Goal: Transaction & Acquisition: Purchase product/service

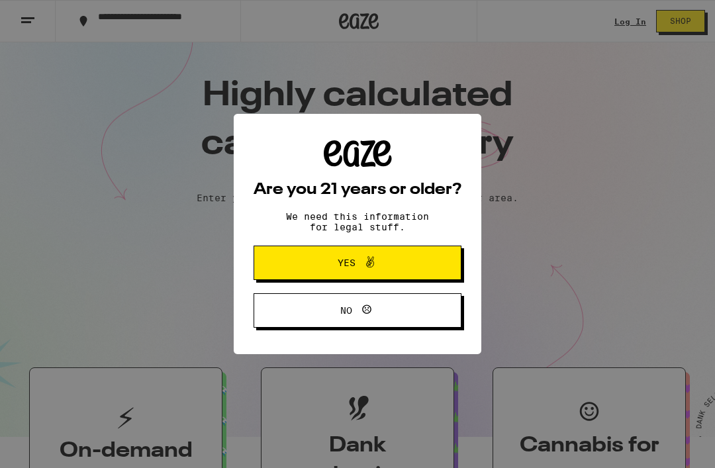
click at [399, 267] on span "Yes" at bounding box center [357, 262] width 101 height 17
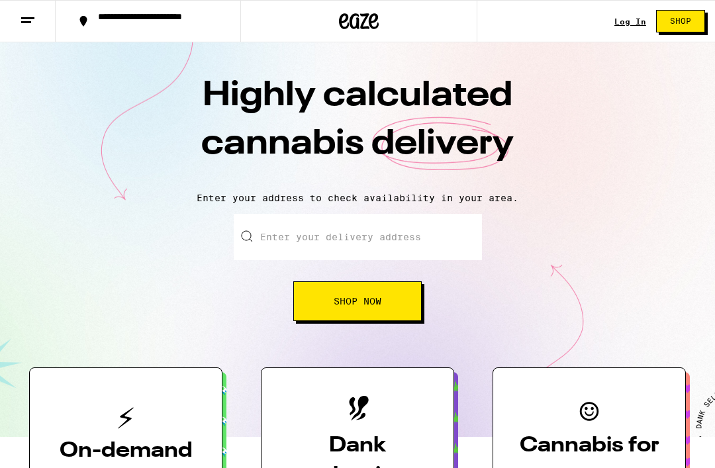
click at [413, 244] on input "Enter your delivery address" at bounding box center [358, 237] width 248 height 46
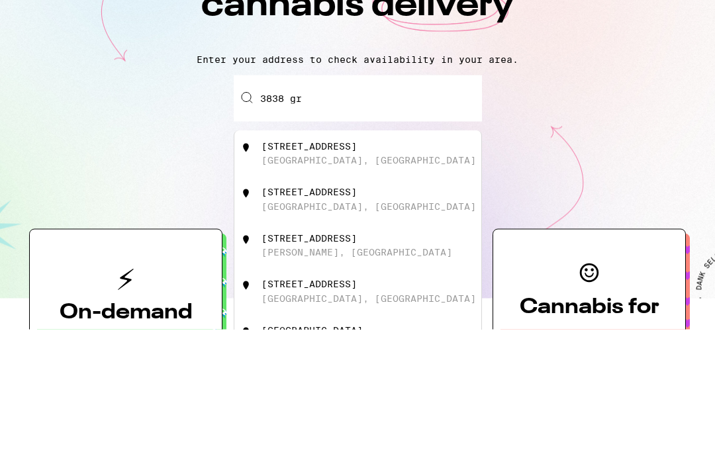
click at [336, 280] on div "[STREET_ADDRESS]" at bounding box center [309, 285] width 95 height 11
type input "[STREET_ADDRESS]"
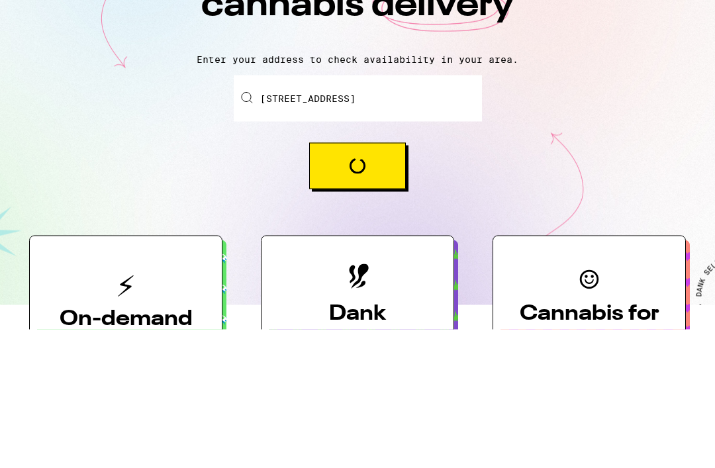
scroll to position [139, 0]
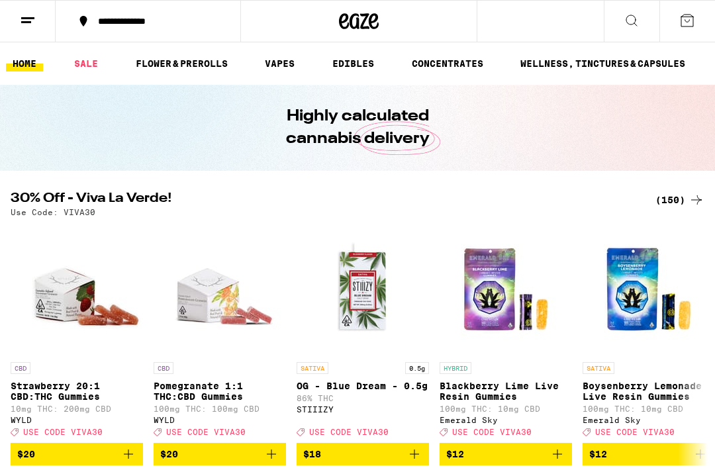
click at [199, 62] on link "FLOWER & PREROLLS" at bounding box center [181, 64] width 105 height 16
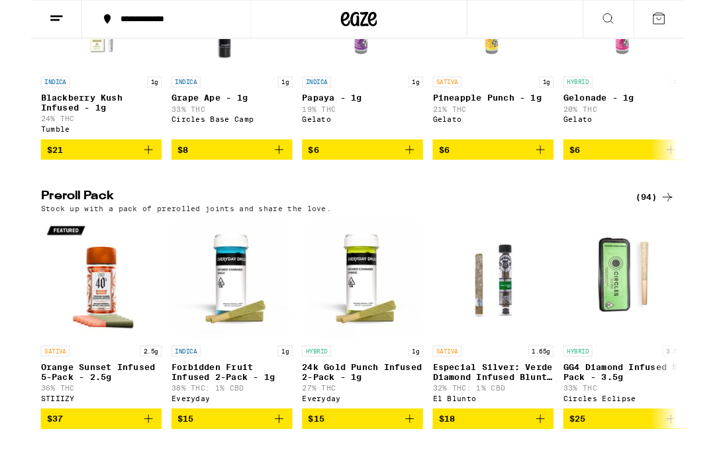
scroll to position [884, 0]
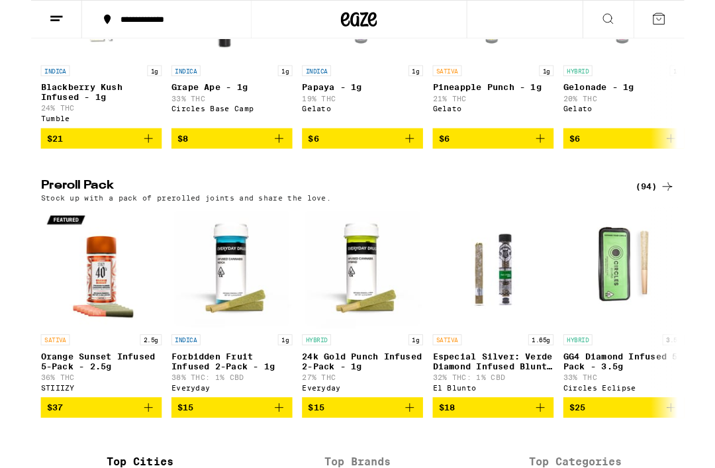
click at [682, 212] on div "(94)" at bounding box center [683, 204] width 43 height 16
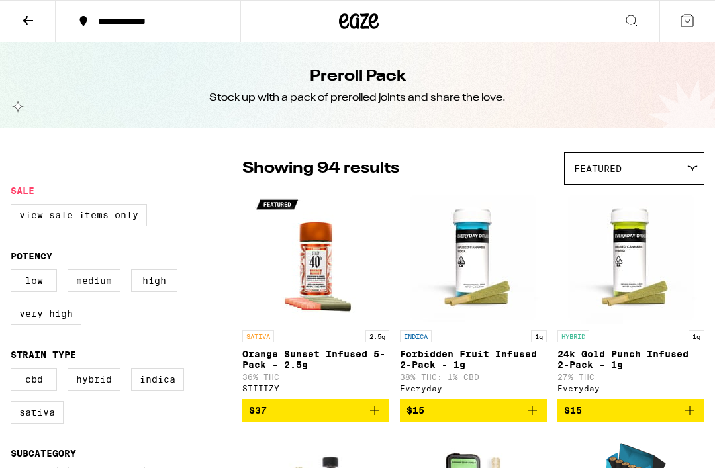
click at [633, 17] on icon at bounding box center [632, 21] width 16 height 16
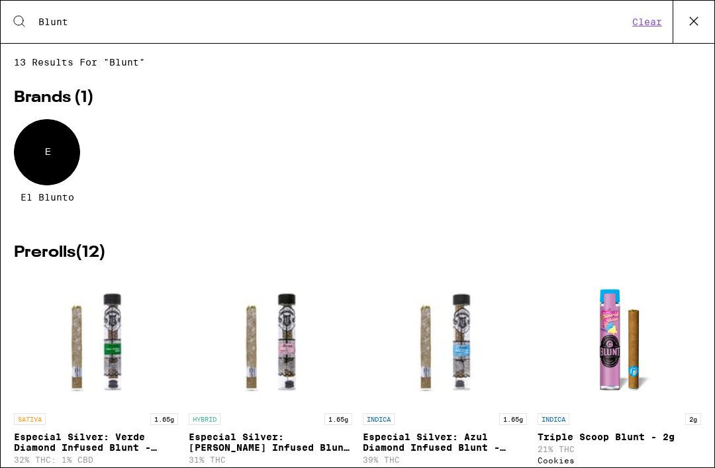
type input "Blunt"
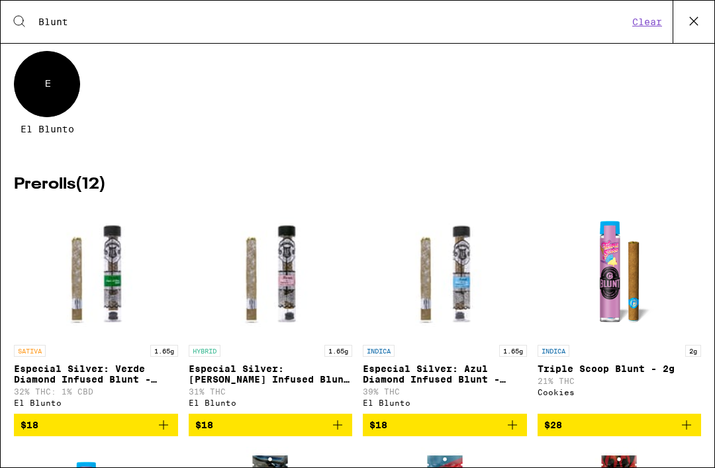
scroll to position [67, 0]
